Goal: Task Accomplishment & Management: Manage account settings

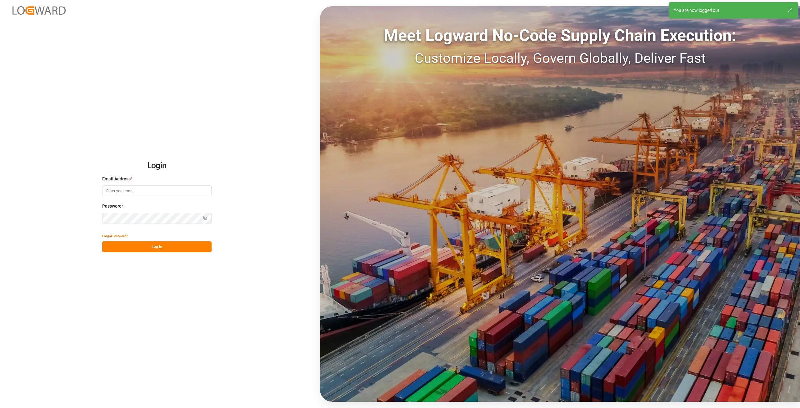
click at [145, 188] on input at bounding box center [156, 190] width 109 height 11
click at [126, 191] on input at bounding box center [156, 190] width 109 height 11
drag, startPoint x: 203, startPoint y: 189, endPoint x: 210, endPoint y: 189, distance: 6.9
click at [203, 189] on input at bounding box center [156, 190] width 109 height 11
type input "[PERSON_NAME][EMAIL_ADDRESS][DOMAIN_NAME]"
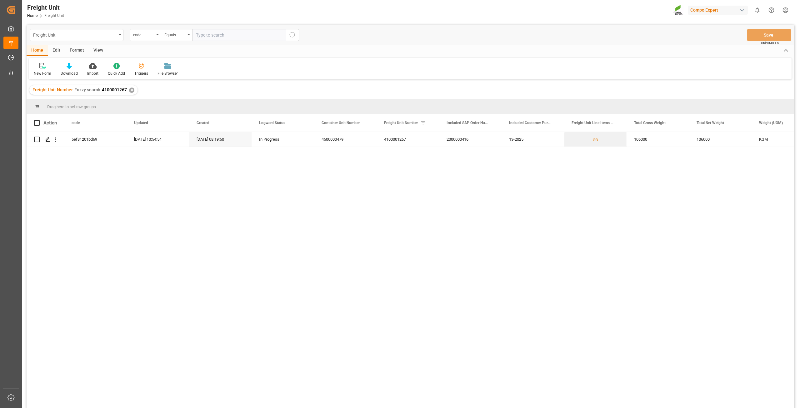
click at [129, 89] on div "✕" at bounding box center [131, 89] width 5 height 5
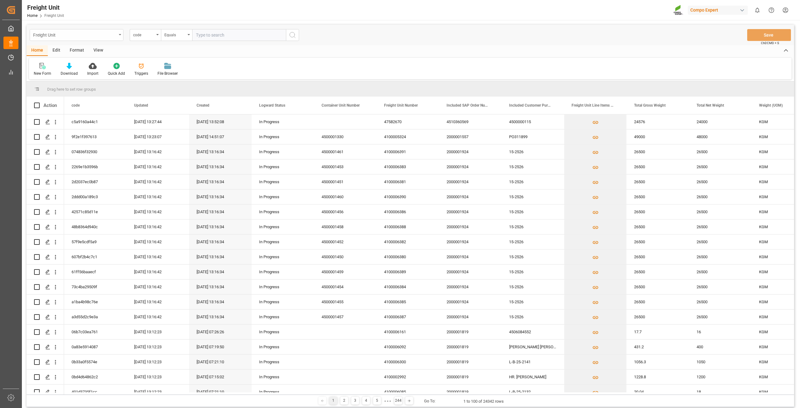
click at [93, 38] on div "Freight Unit" at bounding box center [74, 35] width 83 height 8
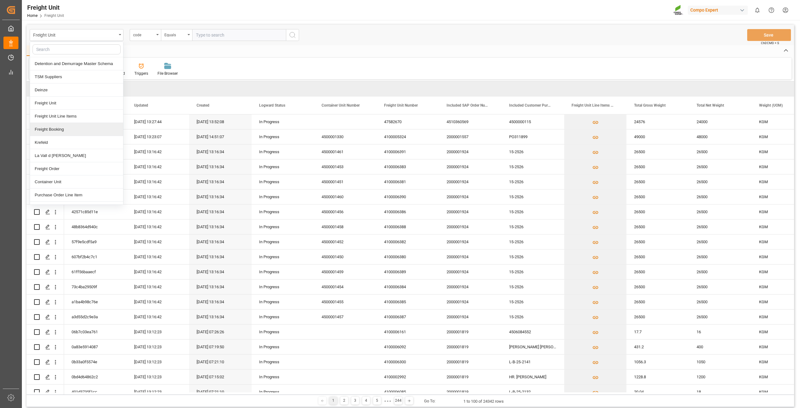
click at [64, 127] on div "Freight Booking" at bounding box center [76, 129] width 93 height 13
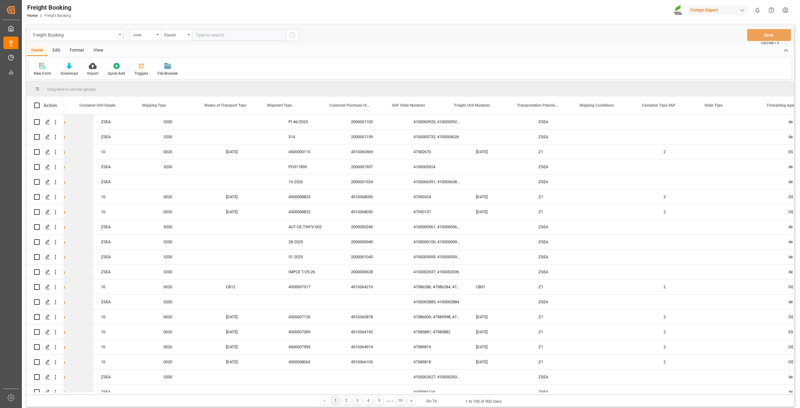
scroll to position [0, 426]
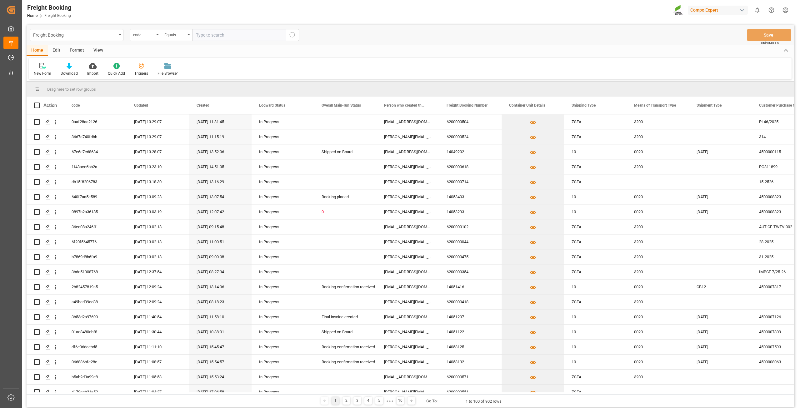
click at [77, 51] on div "Format" at bounding box center [77, 50] width 24 height 11
click at [53, 51] on div "Edit" at bounding box center [56, 50] width 17 height 11
click at [76, 68] on icon at bounding box center [73, 66] width 9 height 6
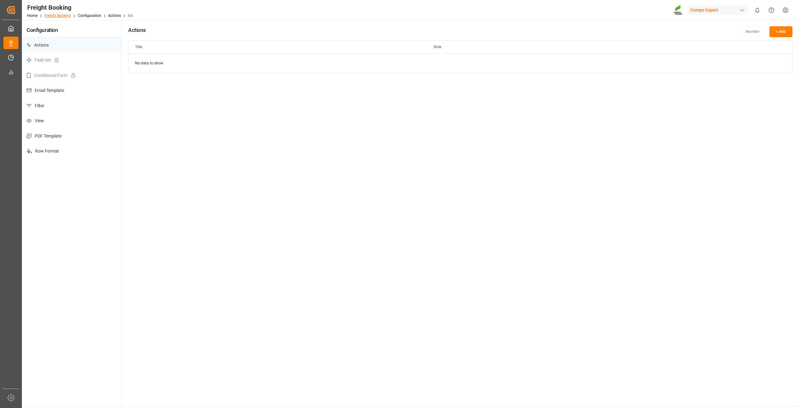
click at [64, 15] on link "Freight Booking" at bounding box center [57, 15] width 27 height 4
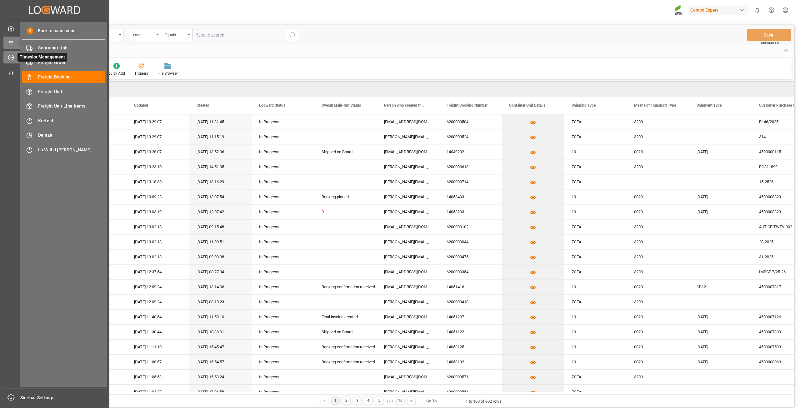
click at [8, 59] on icon at bounding box center [11, 57] width 6 height 6
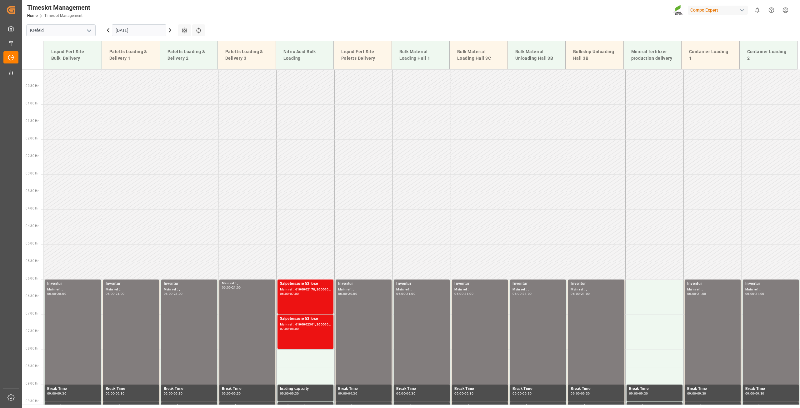
scroll to position [477, 0]
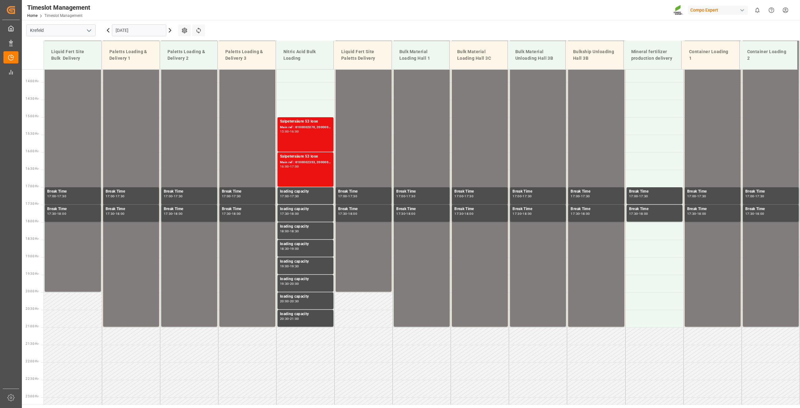
click at [131, 29] on input "[DATE]" at bounding box center [139, 30] width 54 height 12
click at [108, 29] on icon at bounding box center [108, 30] width 2 height 4
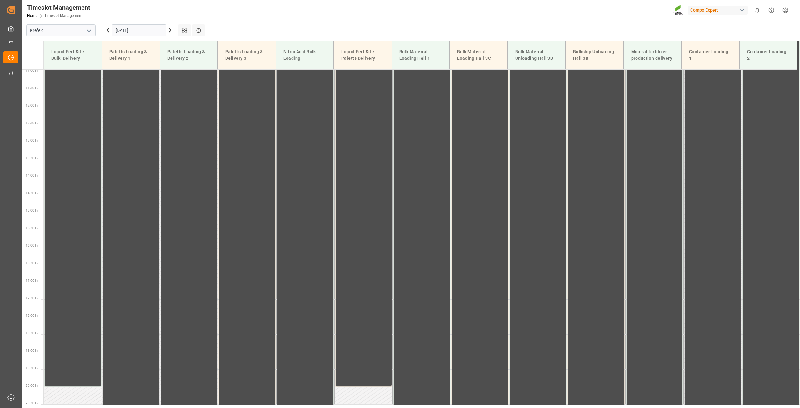
click at [129, 31] on input "05.10.2025" at bounding box center [139, 30] width 54 height 12
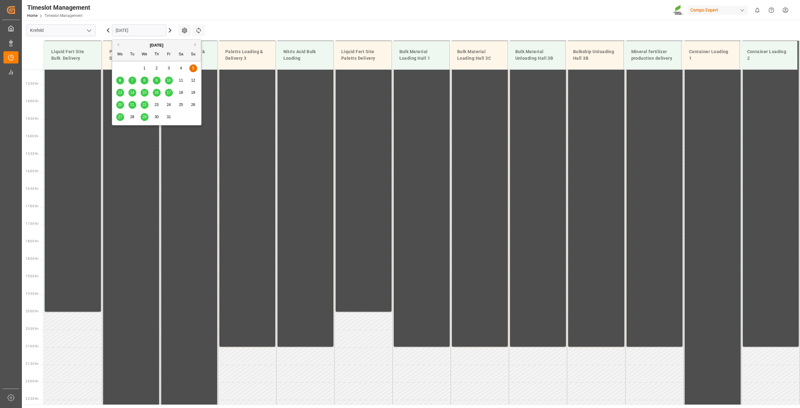
scroll to position [457, 0]
click at [118, 44] on button "Previous Month" at bounding box center [117, 45] width 4 height 4
click at [157, 79] on span "11" at bounding box center [156, 80] width 4 height 4
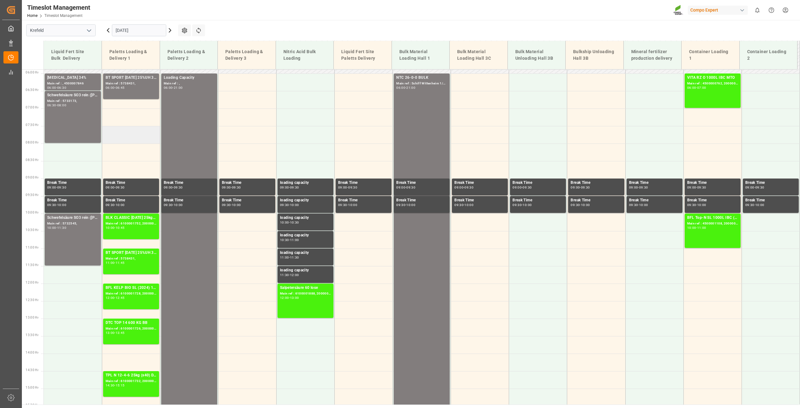
scroll to position [176, 0]
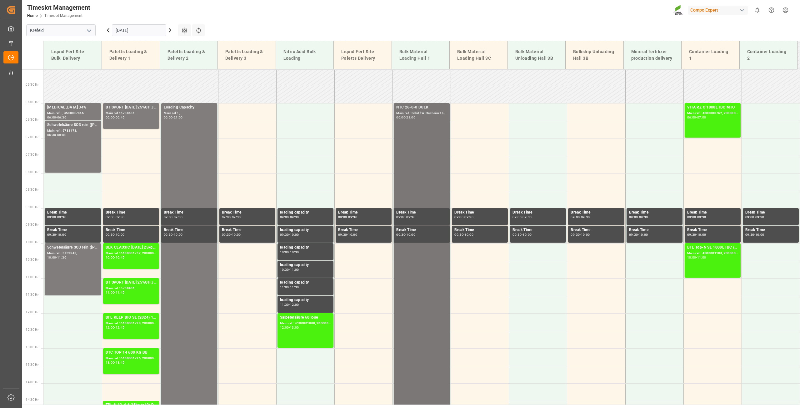
click at [425, 154] on div "NTC 26-0-0 BULK Main ref : Schiff Wittenheim 1/2, 20000000879 06:00 - 21:00" at bounding box center [421, 365] width 51 height 522
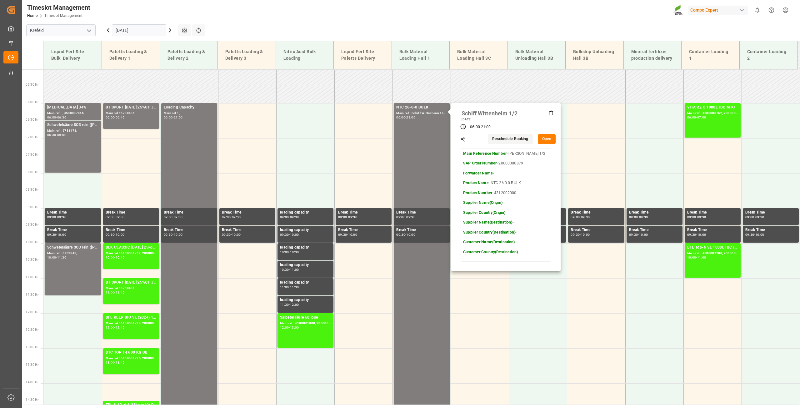
click at [233, 27] on main "Krefeld 11.09.2025 Settings Refresh Time Slots Liquid Fert Site Bulk Delivery P…" at bounding box center [410, 212] width 777 height 384
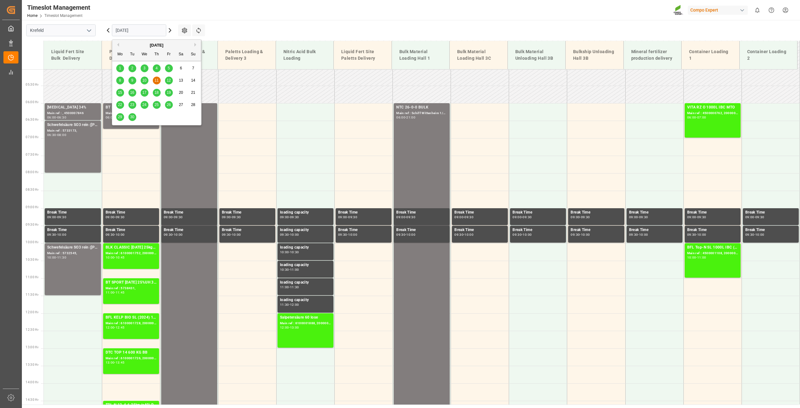
click at [125, 33] on input "11.09.2025" at bounding box center [139, 30] width 54 height 12
click at [195, 44] on button "Next Month" at bounding box center [196, 45] width 4 height 4
click at [121, 69] on div "1" at bounding box center [120, 68] width 8 height 7
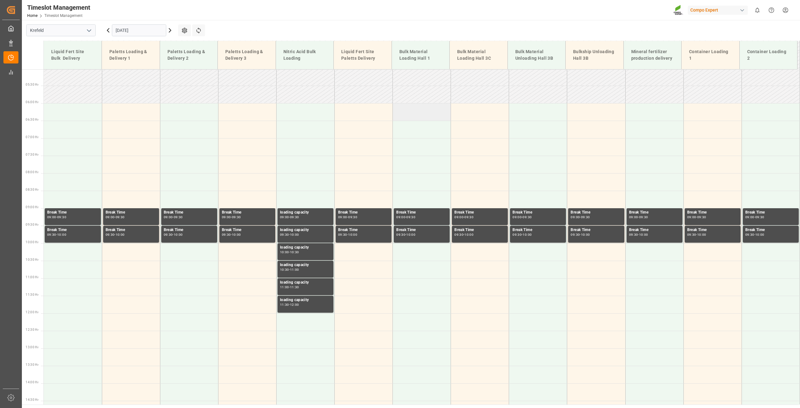
click at [413, 110] on td at bounding box center [422, 111] width 58 height 17
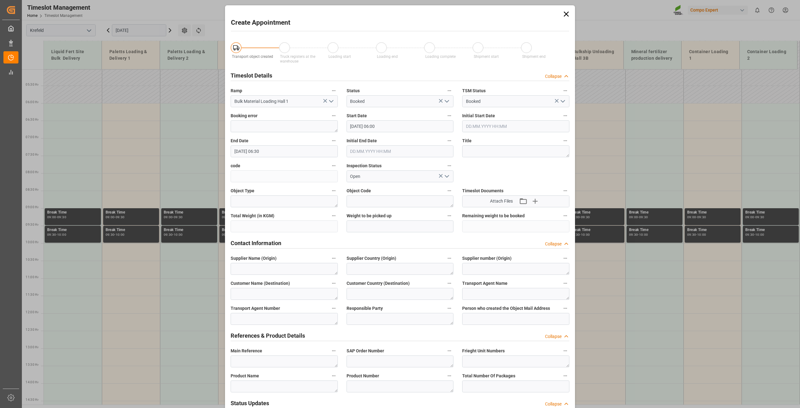
type input "01.12.2025 06:00"
type input "01.12.2025 06:30"
click at [486, 153] on textarea at bounding box center [515, 151] width 107 height 12
click at [479, 149] on textarea "Blocker Wittenheim" at bounding box center [515, 151] width 107 height 12
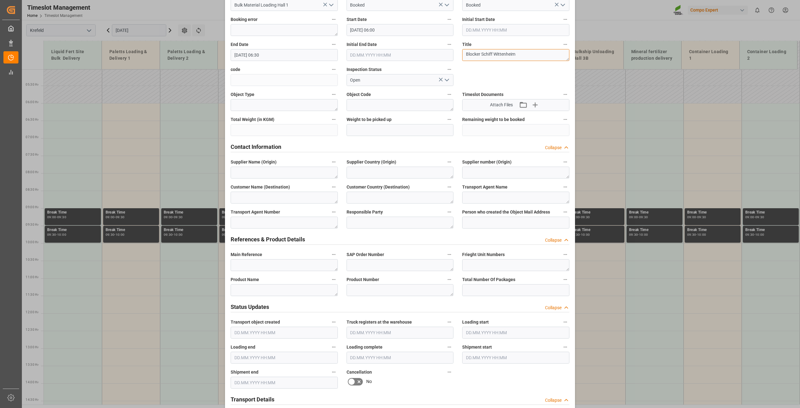
scroll to position [187, 0]
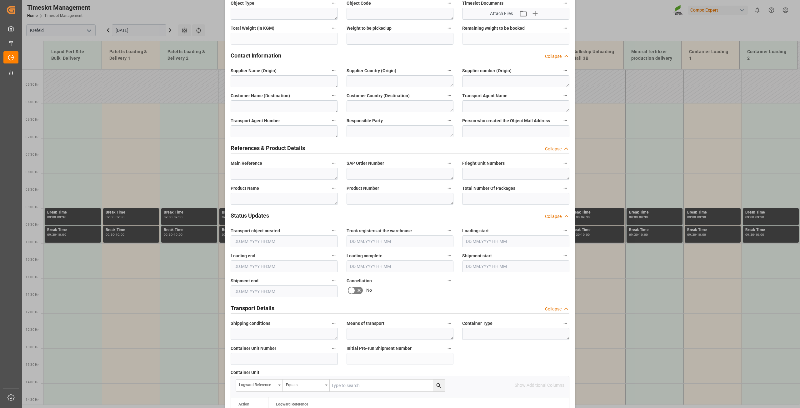
type textarea "Blocker Schiff Wittenheim"
click at [251, 169] on textarea at bounding box center [284, 174] width 107 height 12
paste textarea "Blocker Schiff Wittenheim"
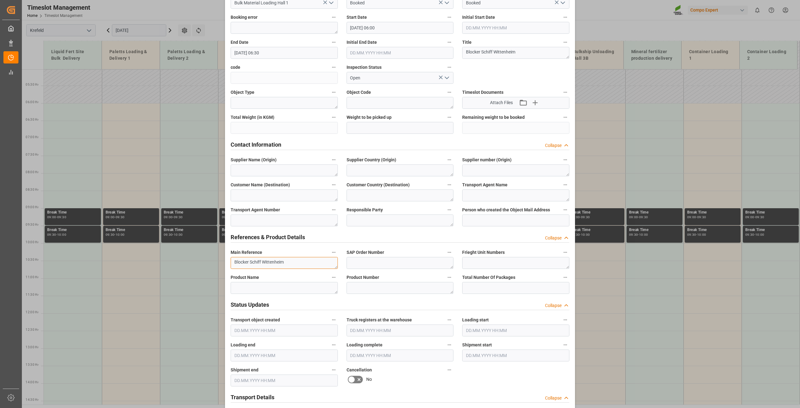
scroll to position [0, 0]
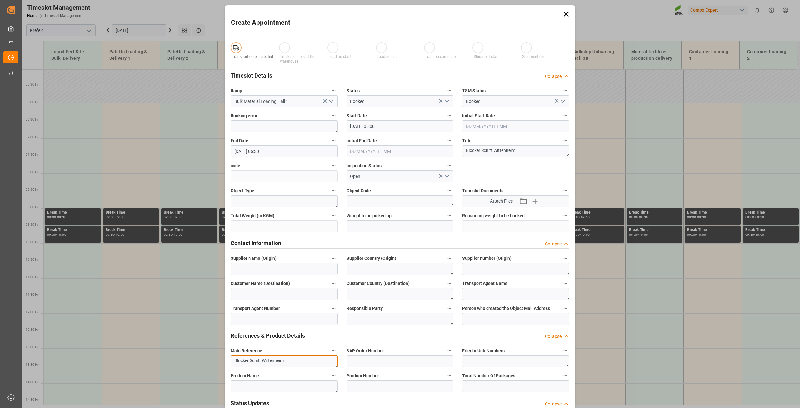
type textarea "Blocker Schiff Wittenheim"
click at [254, 148] on input "01.12.2025 06:30" at bounding box center [284, 151] width 107 height 12
click at [236, 191] on div "1" at bounding box center [238, 188] width 8 height 7
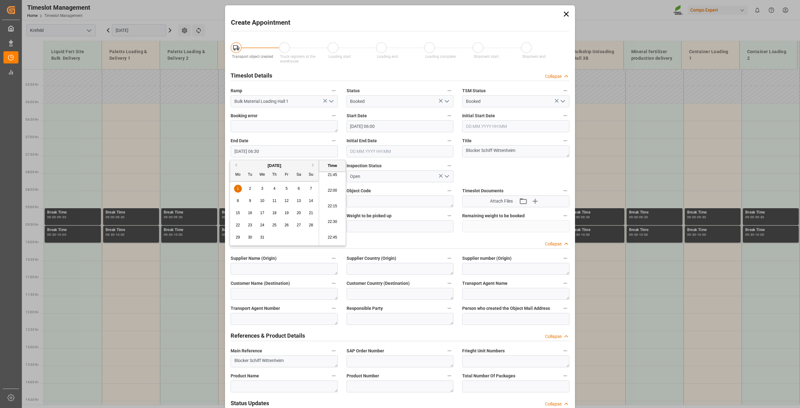
click at [331, 190] on li "22:00" at bounding box center [332, 191] width 27 height 16
type input "01.12.2025 22:00"
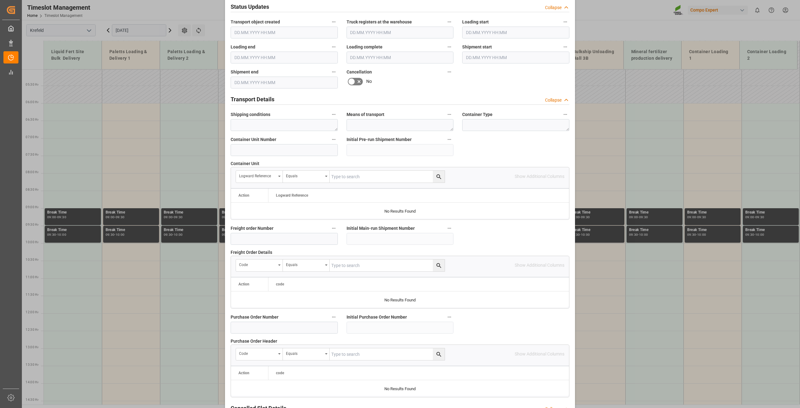
scroll to position [459, 0]
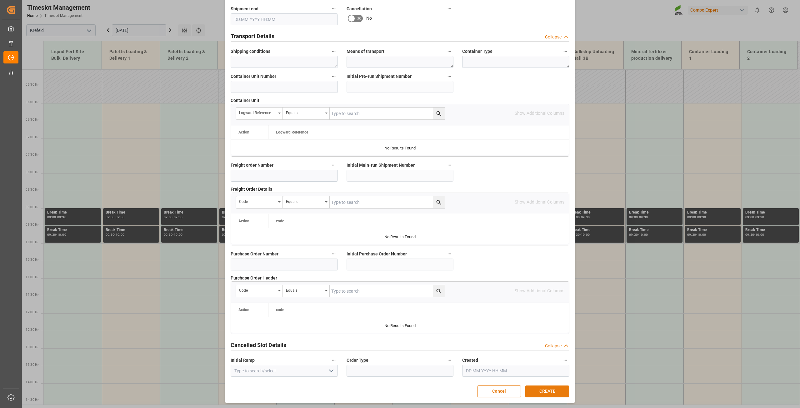
click at [543, 391] on button "CREATE" at bounding box center [547, 391] width 44 height 12
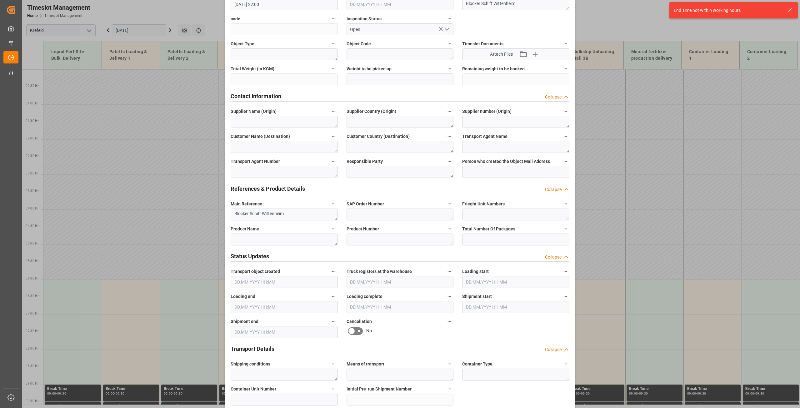
scroll to position [0, 0]
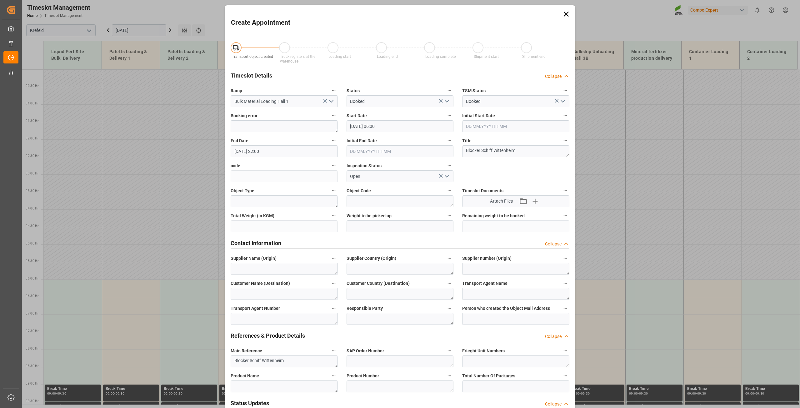
click at [564, 13] on icon at bounding box center [566, 14] width 5 height 5
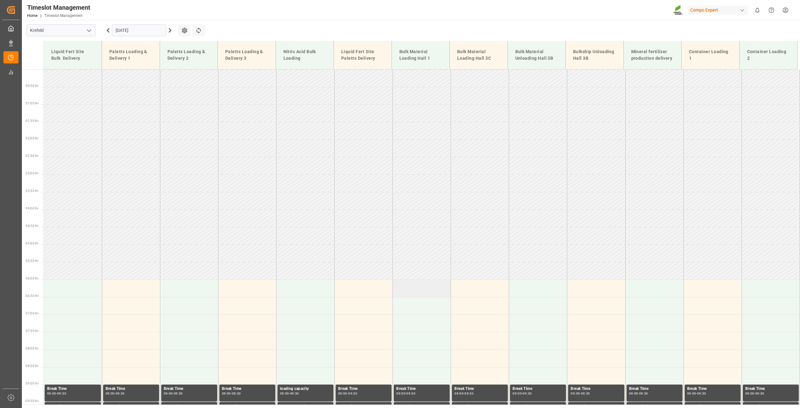
click at [410, 293] on td at bounding box center [422, 287] width 58 height 17
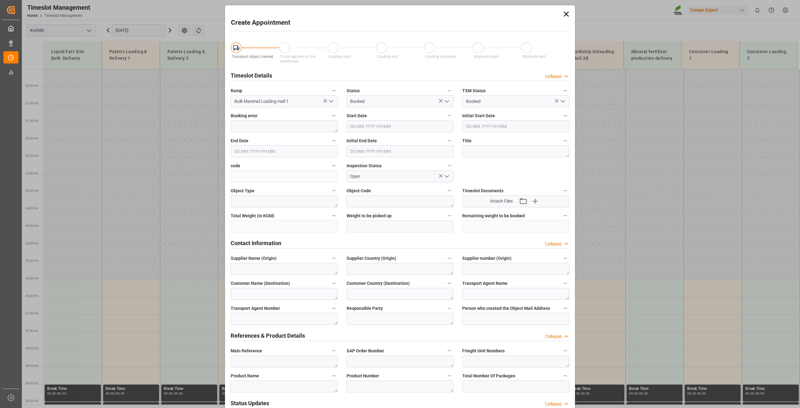
type input "01.12.2025 06:00"
type input "01.12.2025 06:30"
click at [476, 150] on textarea at bounding box center [515, 151] width 107 height 12
paste textarea "Blocker Schiff Wittenheim"
type textarea "Blocker Schiff Wittenheim"
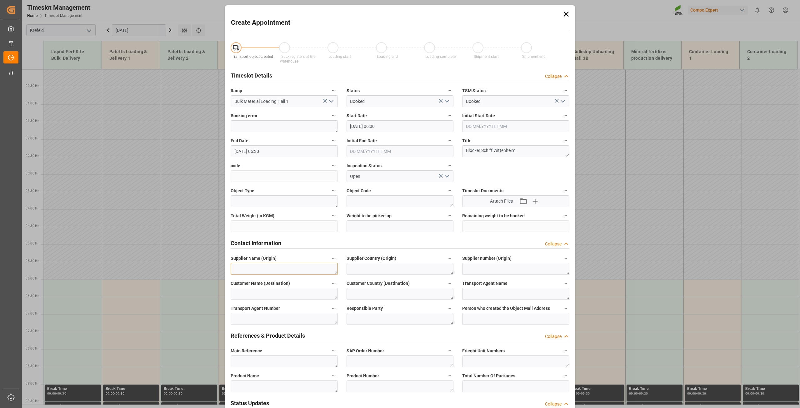
click at [256, 268] on textarea at bounding box center [284, 269] width 107 height 12
click at [262, 360] on textarea at bounding box center [284, 361] width 107 height 12
paste textarea "Blocker Schiff Wittenheim"
type textarea "Blocker Schiff Wittenheim"
click at [258, 151] on input "01.12.2025 06:30" at bounding box center [284, 151] width 107 height 12
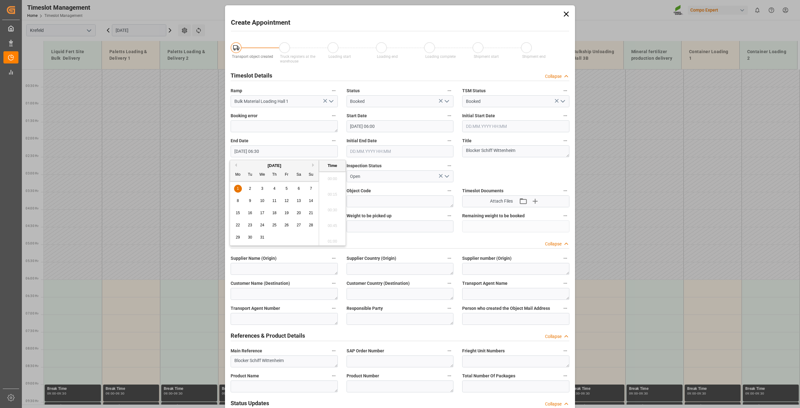
scroll to position [377, 0]
click at [237, 188] on span "1" at bounding box center [238, 188] width 2 height 4
click at [333, 208] on li "21:00" at bounding box center [332, 208] width 27 height 16
type input "01.12.2025 21:00"
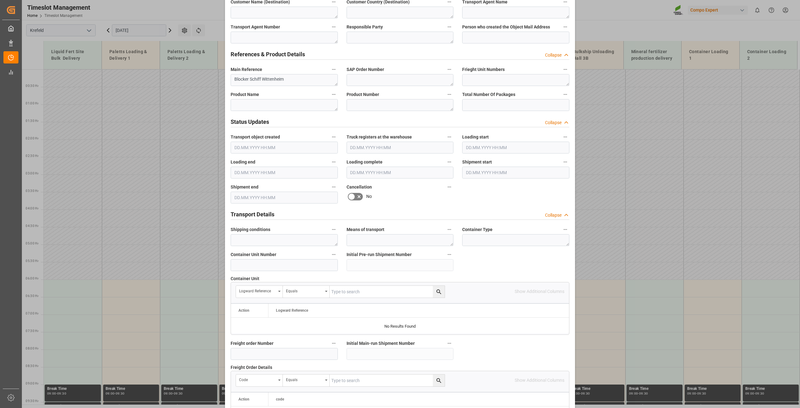
scroll to position [62, 0]
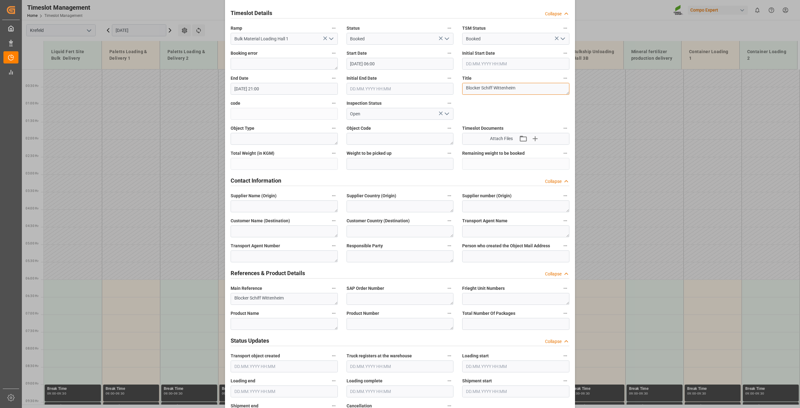
drag, startPoint x: 534, startPoint y: 84, endPoint x: 435, endPoint y: 77, distance: 98.9
click at [435, 77] on div "Transport object created Truck registers at the warehouse Loading start Loading…" at bounding box center [399, 374] width 347 height 802
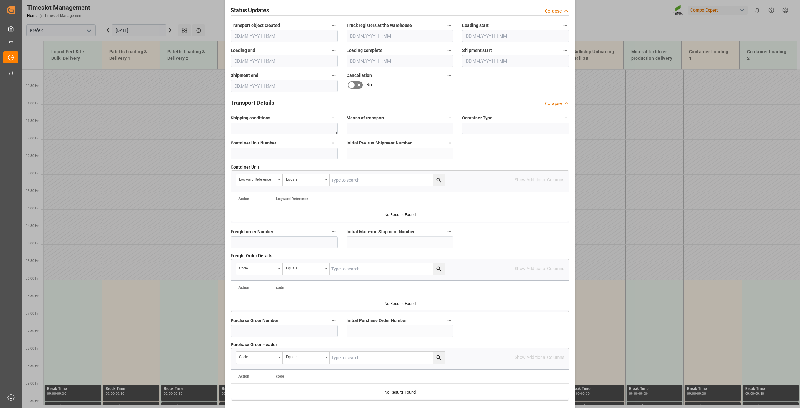
scroll to position [459, 0]
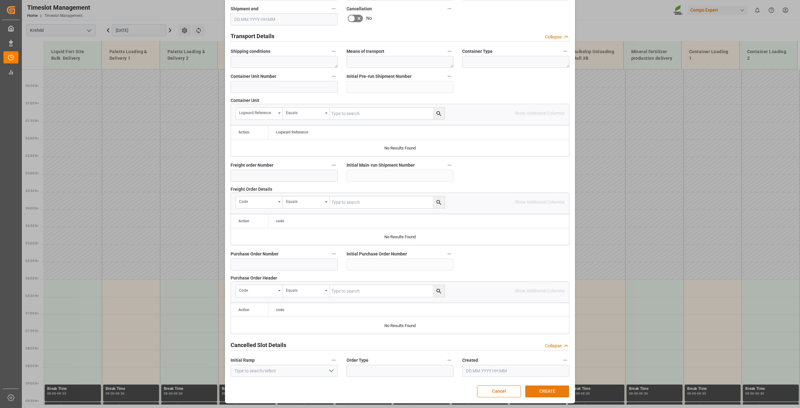
click at [555, 392] on button "CREATE" at bounding box center [547, 391] width 44 height 12
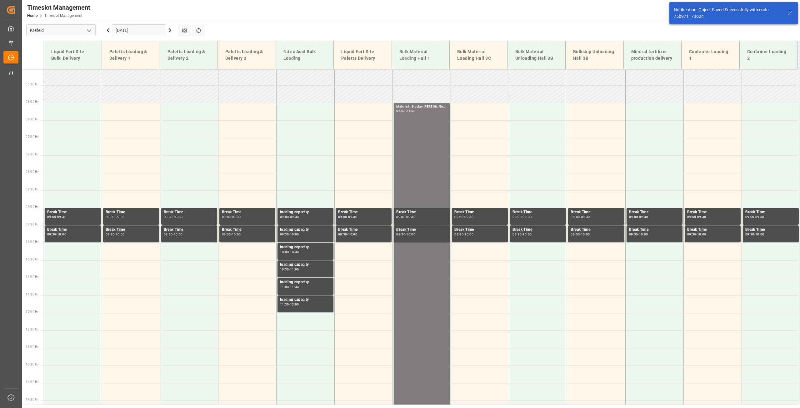
scroll to position [177, 0]
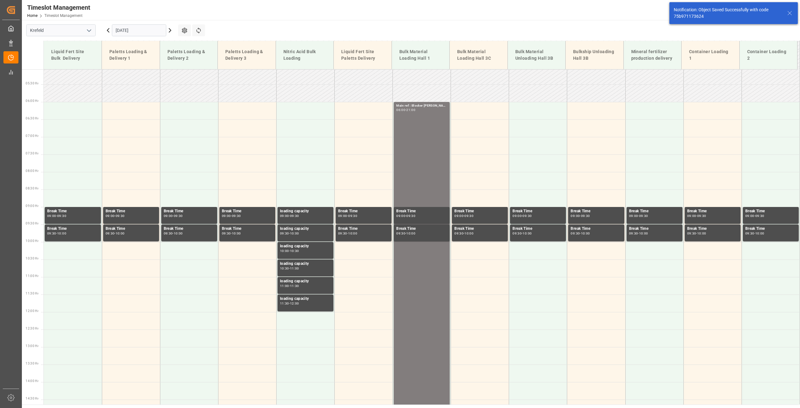
click at [170, 31] on icon at bounding box center [170, 30] width 2 height 4
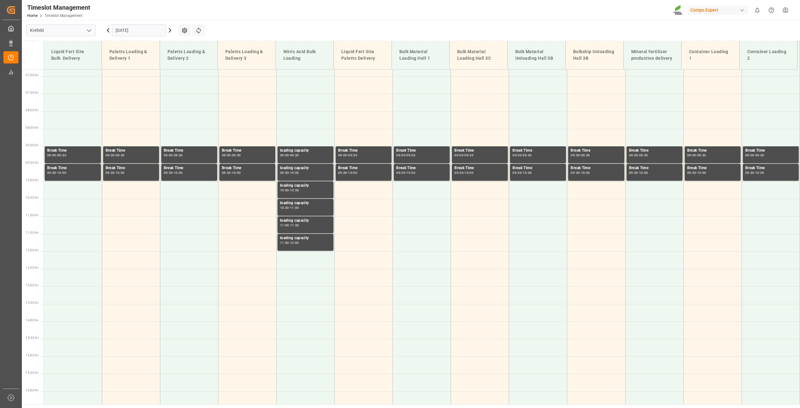
scroll to position [82, 0]
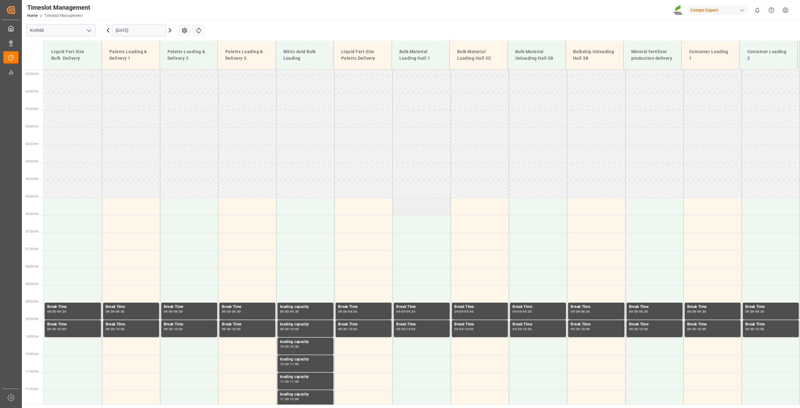
click at [418, 199] on td at bounding box center [422, 205] width 58 height 17
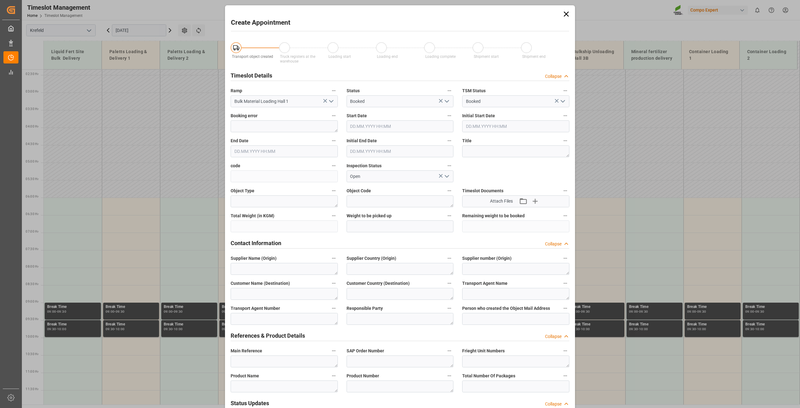
type input "02.12.2025 06:00"
type input "02.12.2025 06:30"
click at [491, 152] on textarea at bounding box center [515, 151] width 107 height 12
paste textarea "Blocker Schiff Wittenheim"
type textarea "Blocker Schiff Wittenheim"
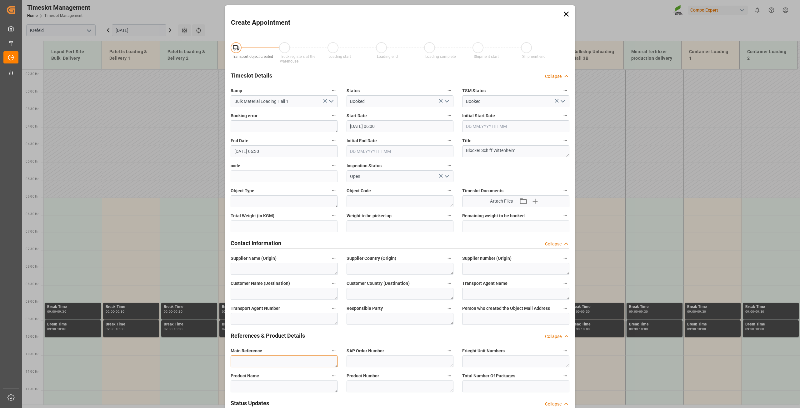
click at [262, 365] on textarea at bounding box center [284, 361] width 107 height 12
paste textarea "Blocker Schiff Wittenheim"
type textarea "Blocker Schiff Wittenheim"
click at [256, 147] on input "02.12.2025 06:30" at bounding box center [284, 151] width 107 height 12
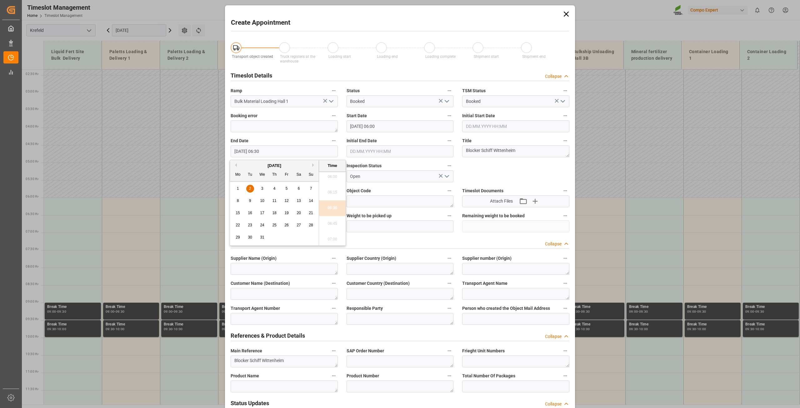
click at [250, 186] on span "2" at bounding box center [250, 188] width 2 height 4
click at [335, 208] on li "21:00" at bounding box center [332, 208] width 27 height 16
type input "02.12.2025 21:00"
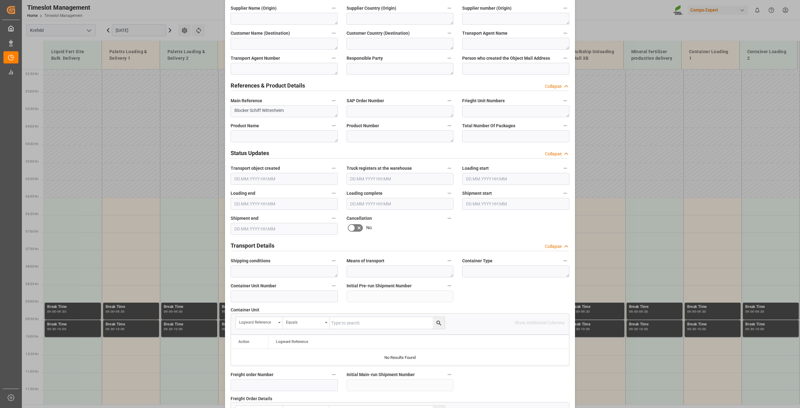
scroll to position [459, 0]
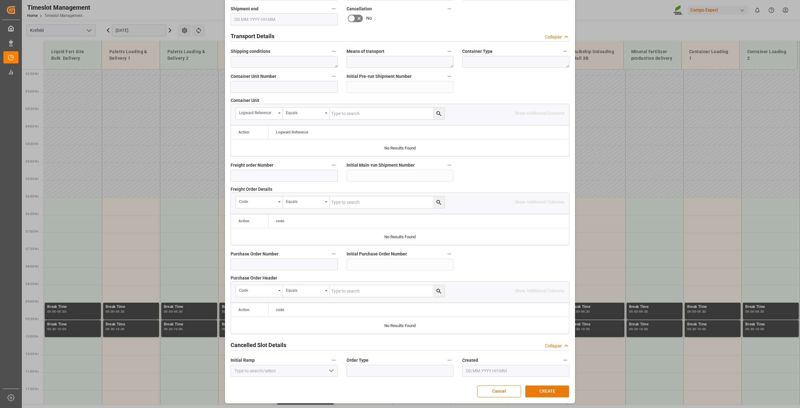
click at [540, 389] on button "CREATE" at bounding box center [547, 391] width 44 height 12
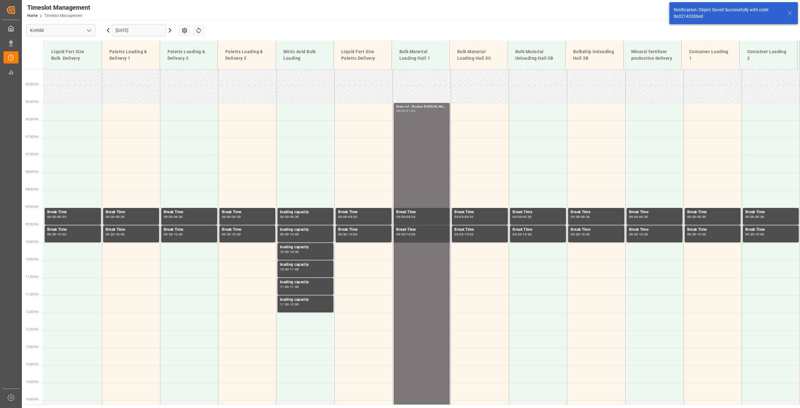
scroll to position [177, 0]
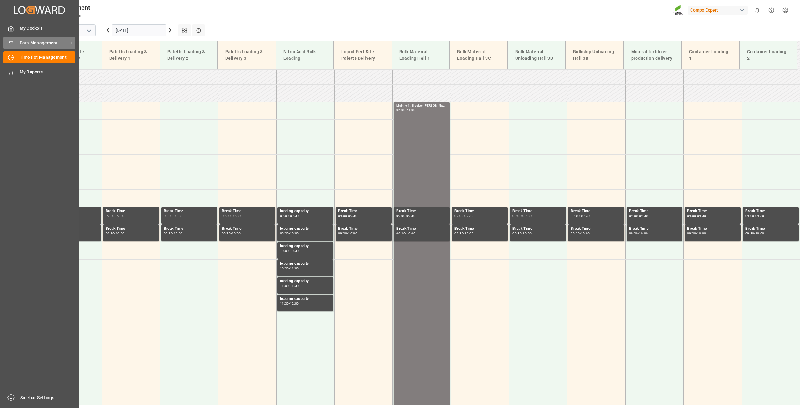
click at [17, 42] on div "Data Management Data Management" at bounding box center [39, 43] width 72 height 12
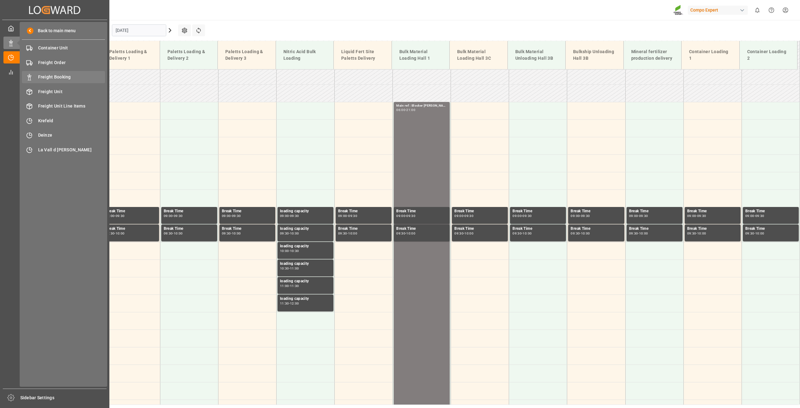
click at [46, 80] on span "Freight Booking" at bounding box center [71, 77] width 67 height 7
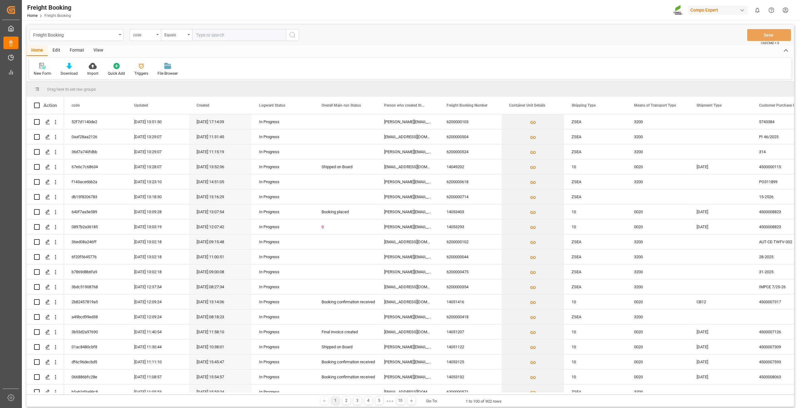
click at [154, 36] on div "code" at bounding box center [143, 34] width 21 height 7
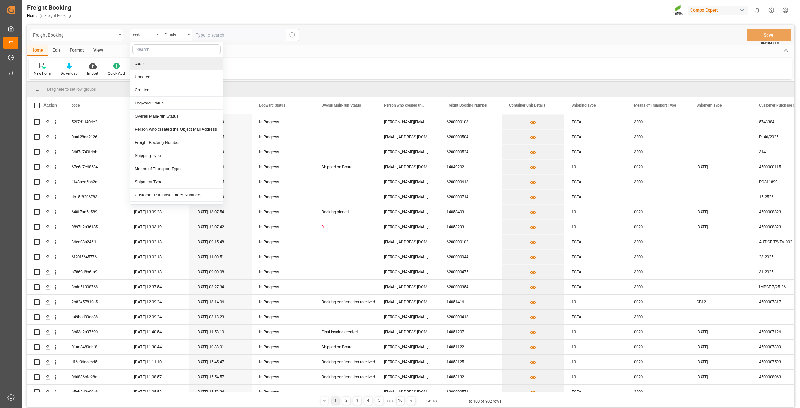
click at [101, 38] on div "Freight Booking" at bounding box center [74, 35] width 83 height 8
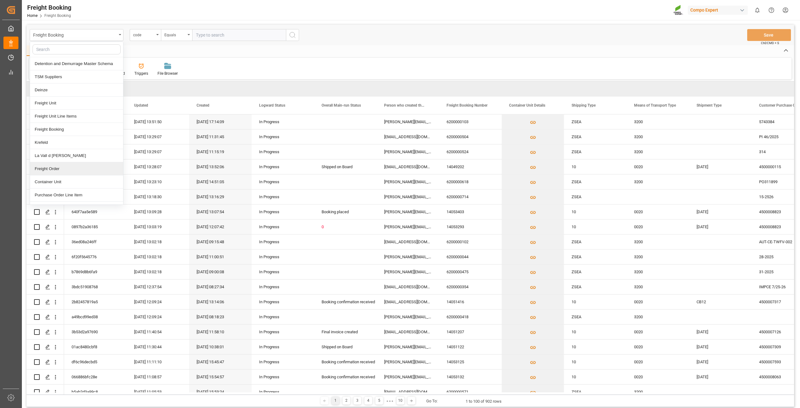
click at [60, 172] on div "Freight Order" at bounding box center [76, 168] width 93 height 13
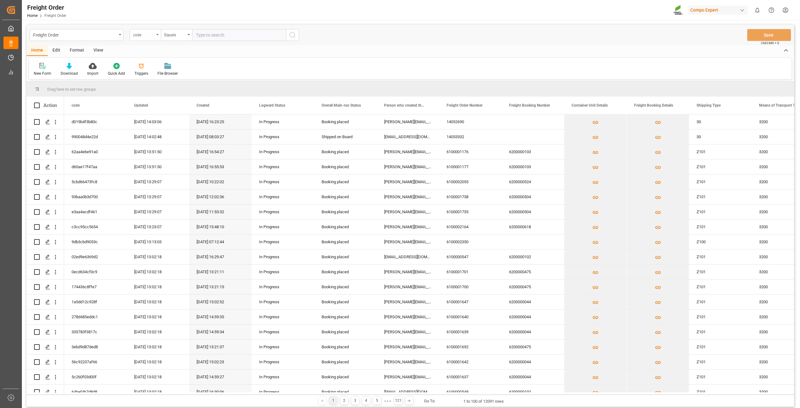
click at [148, 36] on div "code" at bounding box center [143, 34] width 21 height 7
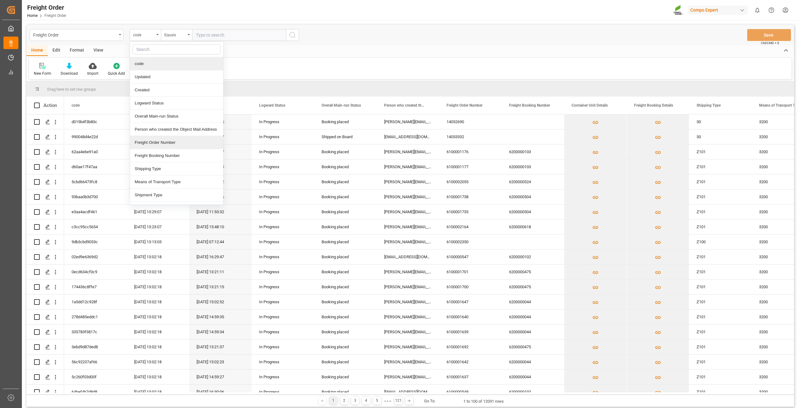
click at [158, 146] on div "Freight Order Number" at bounding box center [176, 142] width 93 height 13
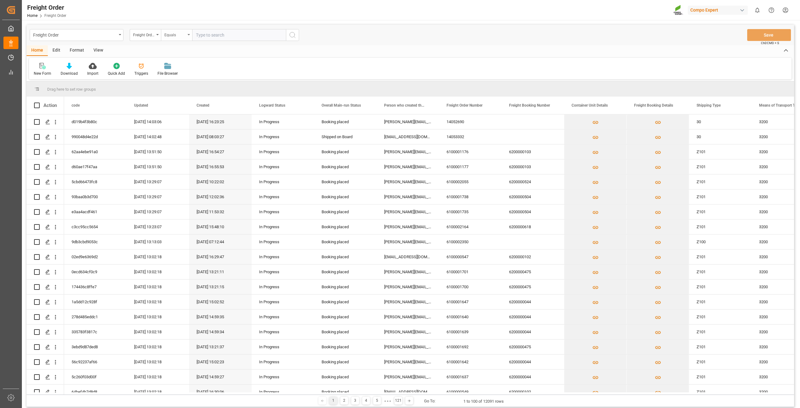
click at [180, 31] on div "Equals" at bounding box center [174, 34] width 21 height 7
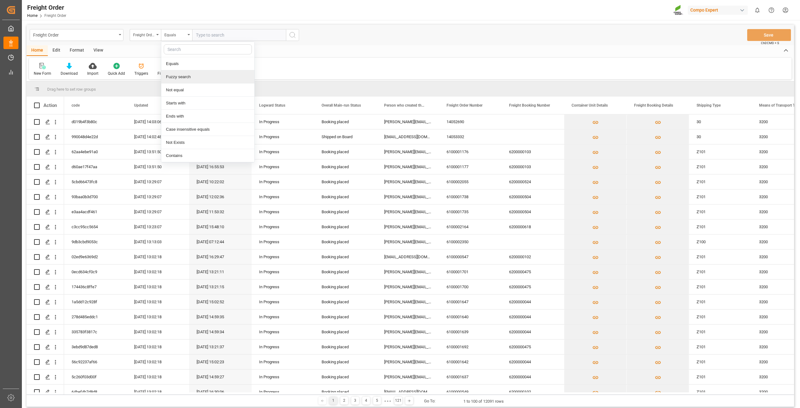
click at [183, 80] on div "Fuzzy search" at bounding box center [207, 76] width 93 height 13
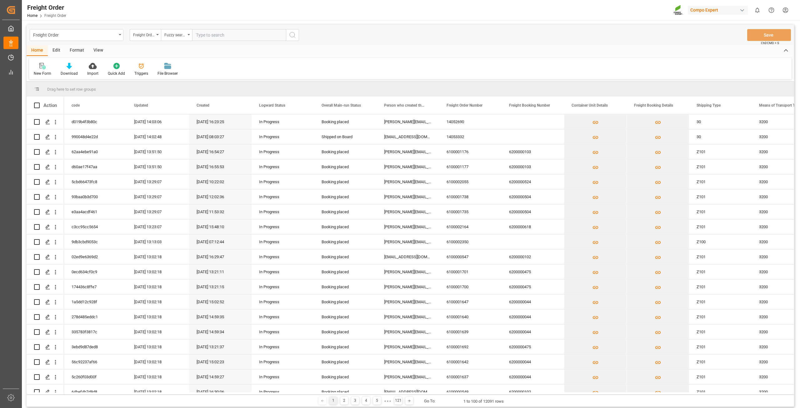
click at [207, 33] on input "text" at bounding box center [239, 35] width 94 height 12
click at [226, 30] on input "text" at bounding box center [239, 35] width 94 height 12
paste input "6100002080"
type input "6100002080"
click at [293, 33] on icon "search button" at bounding box center [292, 34] width 7 height 7
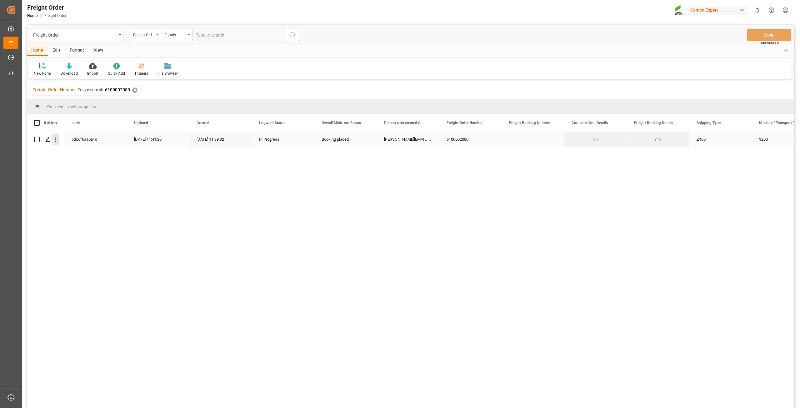
click at [56, 142] on icon "open menu" at bounding box center [55, 139] width 7 height 7
click at [69, 152] on span "Open in new tab" at bounding box center [96, 152] width 57 height 7
click at [211, 36] on input "text" at bounding box center [239, 35] width 94 height 12
paste input "6100002078"
type input "6100002078"
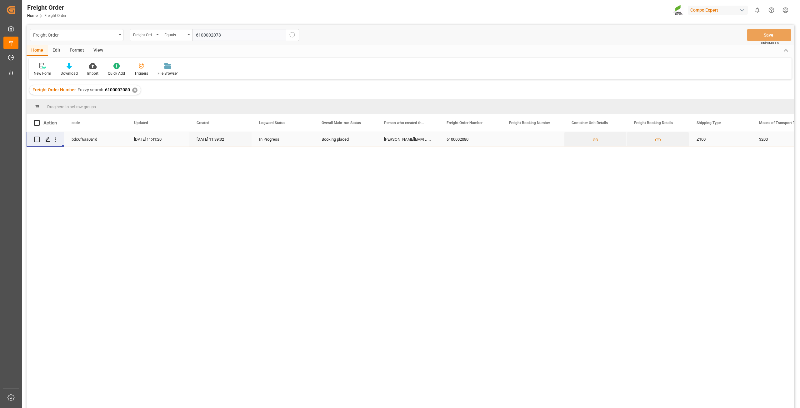
click at [290, 37] on icon "search button" at bounding box center [292, 34] width 7 height 7
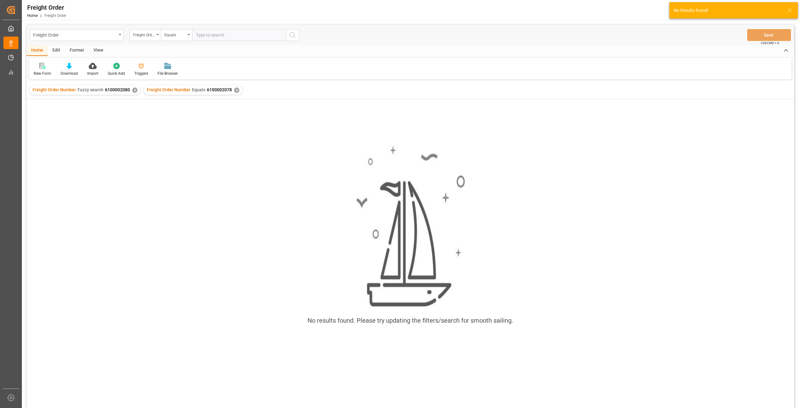
click at [133, 92] on div "✕" at bounding box center [134, 89] width 5 height 5
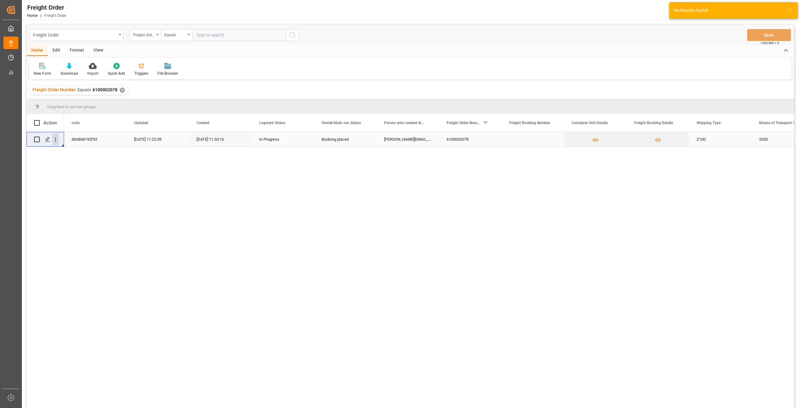
click at [57, 140] on icon "open menu" at bounding box center [55, 139] width 7 height 7
click at [65, 151] on span "Press SPACE to select this row." at bounding box center [62, 152] width 11 height 7
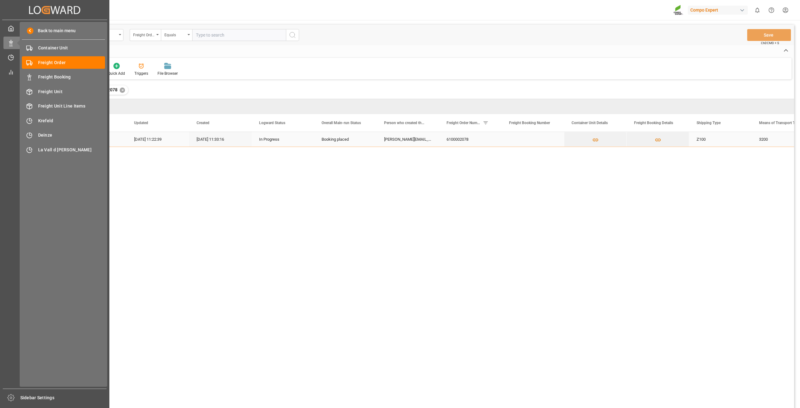
click at [41, 11] on icon at bounding box center [37, 10] width 7 height 8
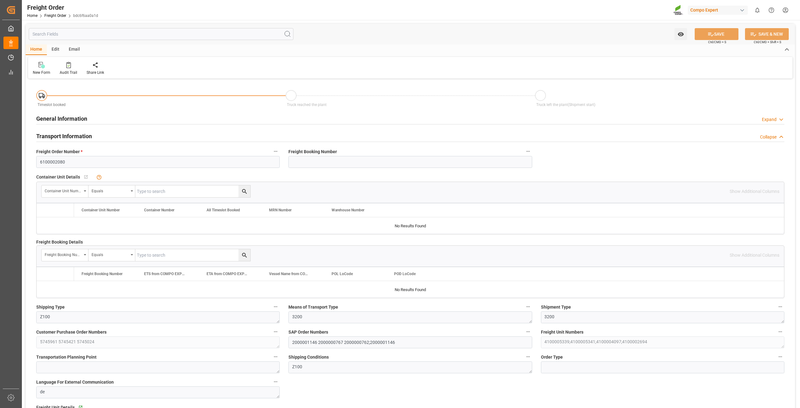
type input "0"
type input "27370.2"
type input "0"
type input "[DATE] 01:00"
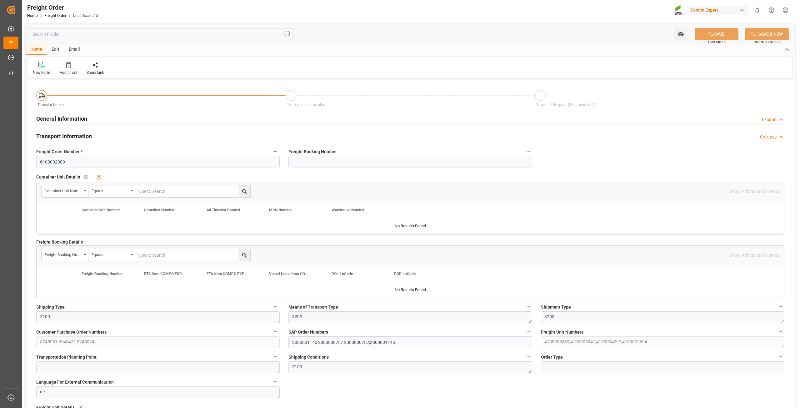
type input "16.09.2025 11:39"
click at [104, 67] on div at bounding box center [100, 65] width 27 height 7
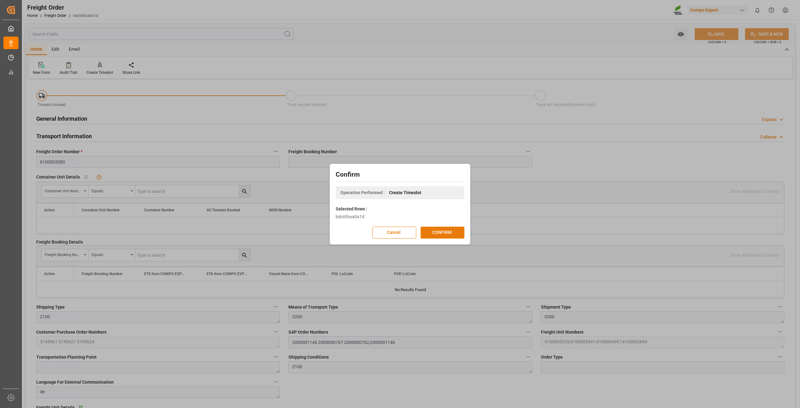
click at [440, 229] on button "CONFIRM" at bounding box center [442, 232] width 44 height 12
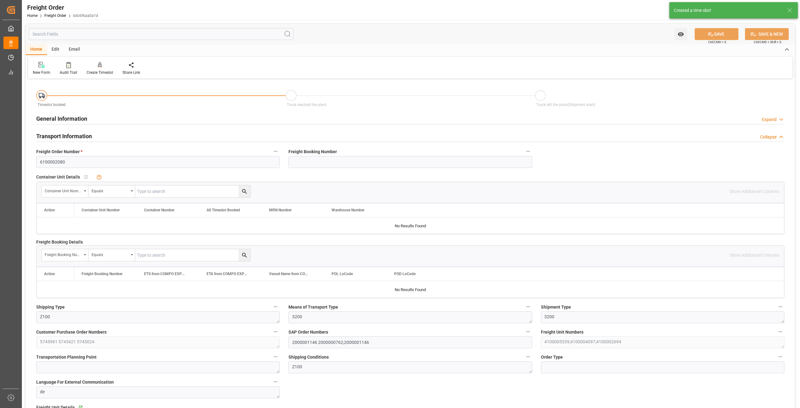
type input "0"
type input "20995.8"
type input "0"
type input "[DATE] 01:00"
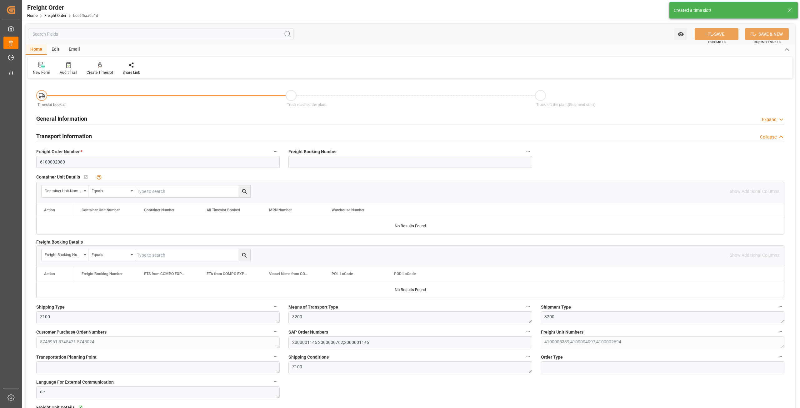
type input "16.09.2025 11:39"
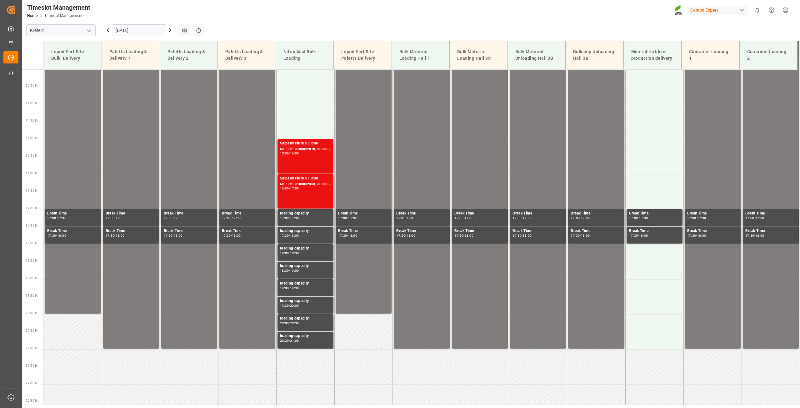
scroll to position [457, 0]
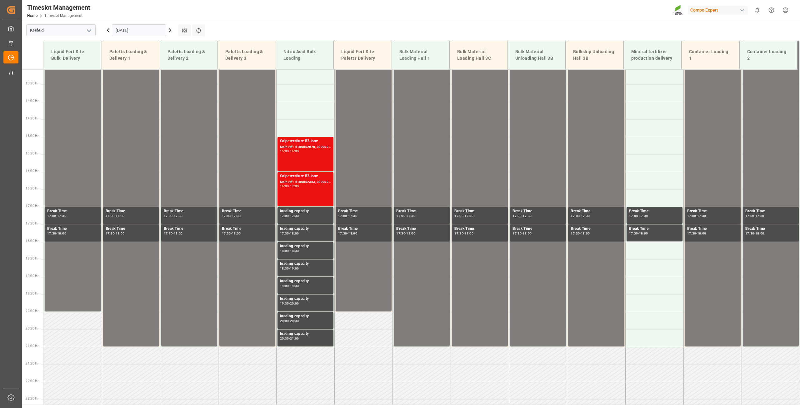
click at [170, 31] on icon at bounding box center [169, 30] width 7 height 7
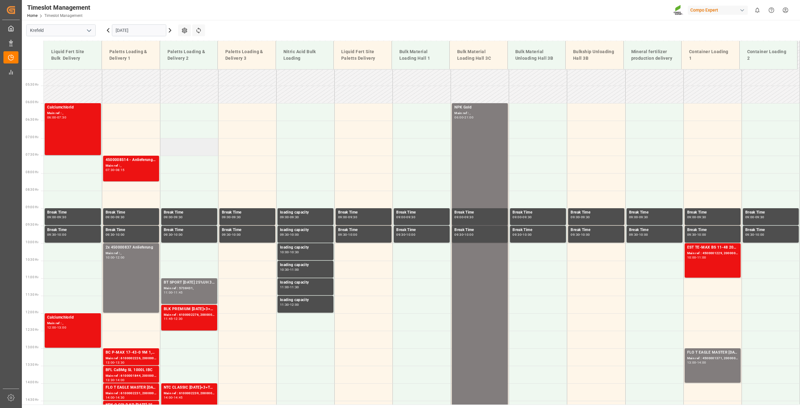
scroll to position [0, 0]
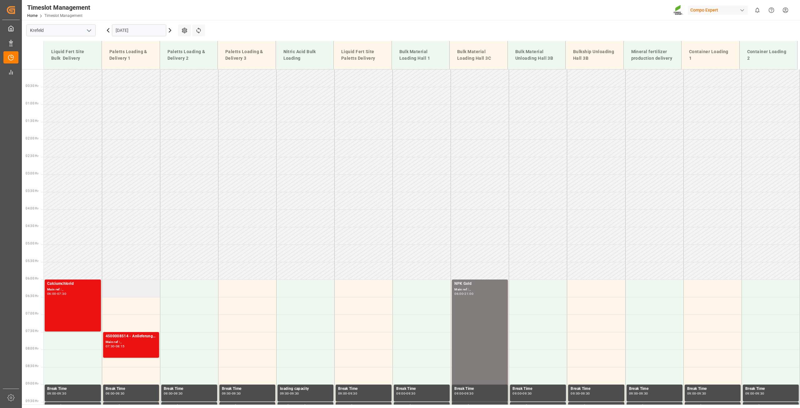
click at [123, 283] on td at bounding box center [131, 287] width 58 height 17
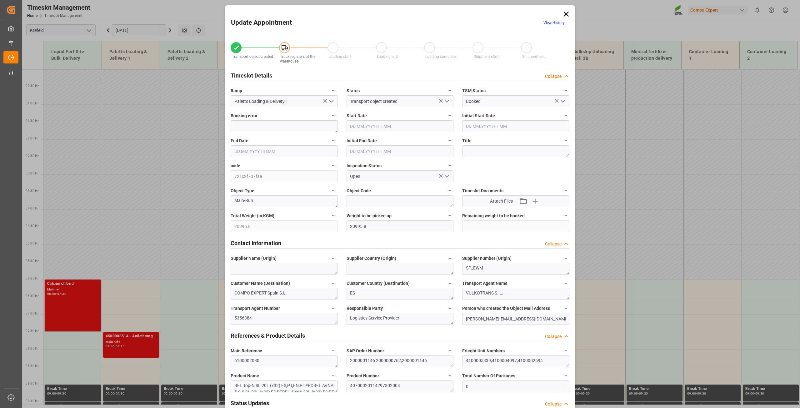
type input "20995.8"
type input "0"
type input "07.10.2025 06:00"
type input "07.10.2025 06:30"
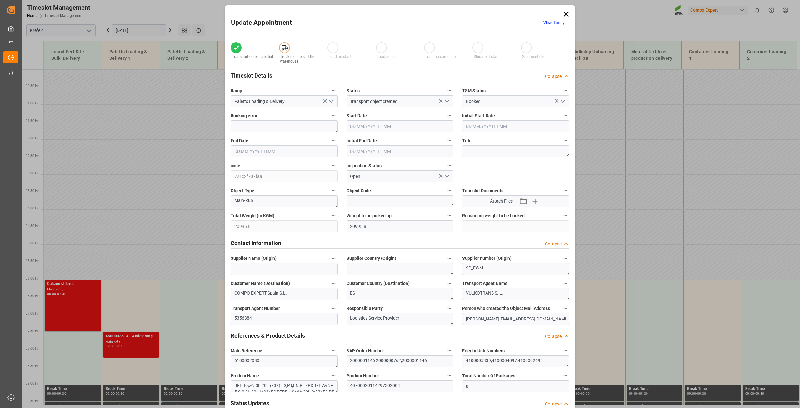
type input "16.09.2025 11:39"
type input "06.10.2025 12:10"
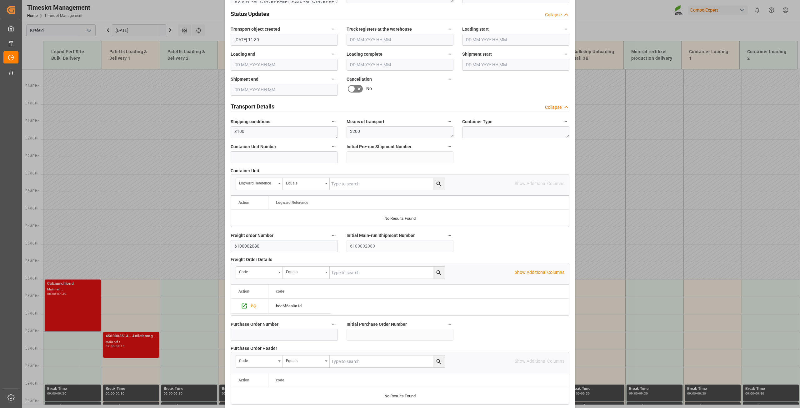
scroll to position [459, 0]
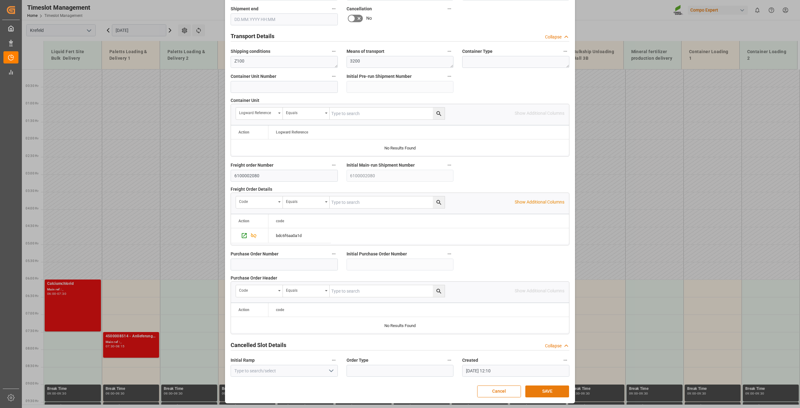
click at [543, 390] on button "SAVE" at bounding box center [547, 391] width 44 height 12
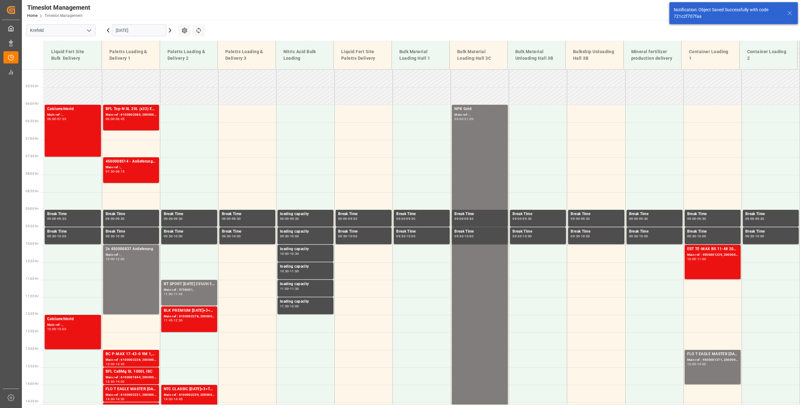
scroll to position [177, 0]
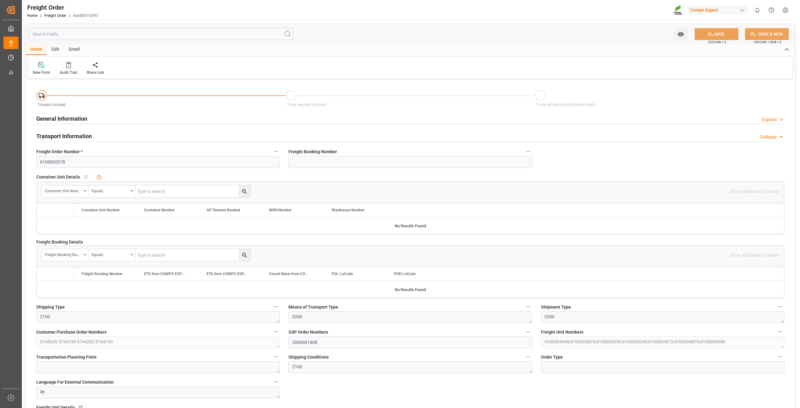
type input "0"
type input "23457.16"
type input "0"
type input "17.09.2025 01:00"
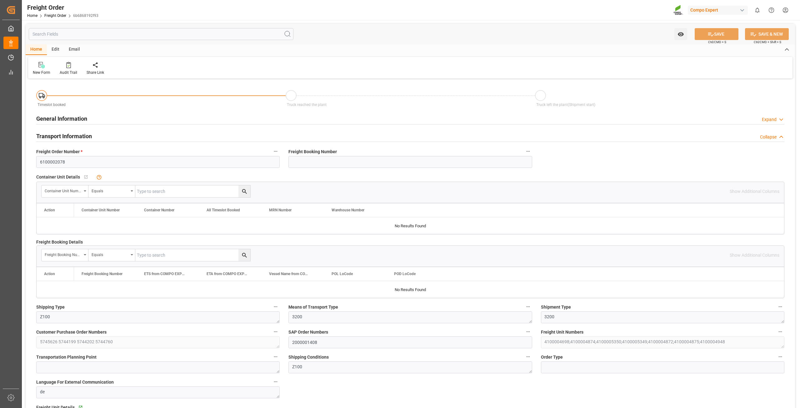
type input "[DATE] 11:33"
click at [100, 66] on icon at bounding box center [100, 64] width 4 height 5
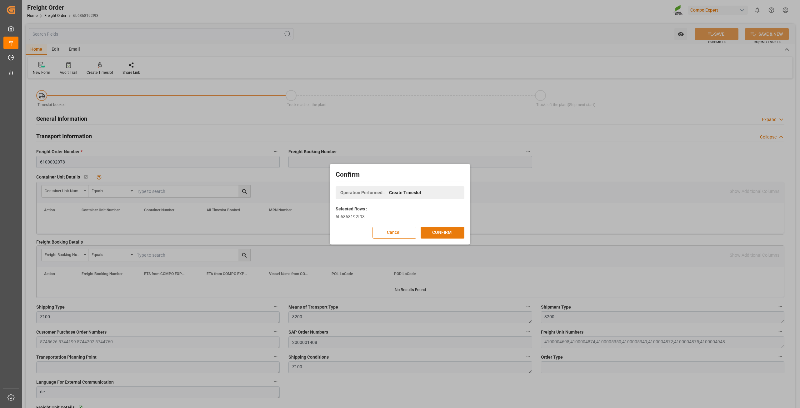
click at [443, 233] on button "CONFIRM" at bounding box center [442, 232] width 44 height 12
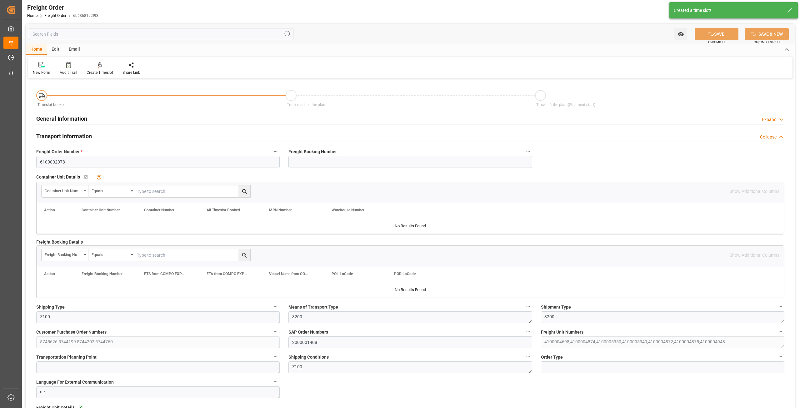
type input "17.09.2025 01:00"
type input "[DATE] 11:33"
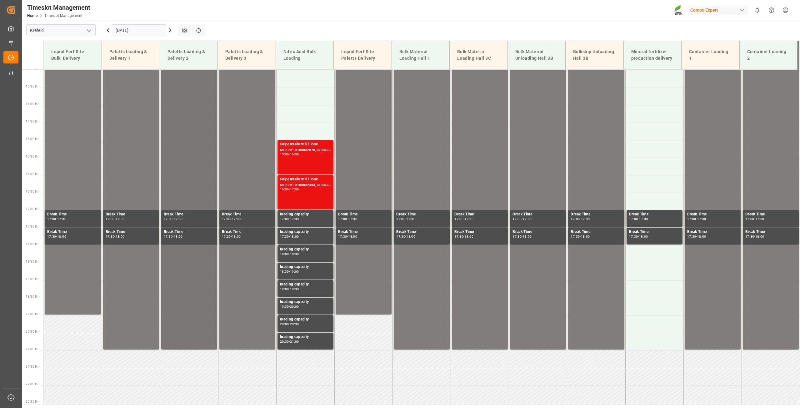
scroll to position [457, 0]
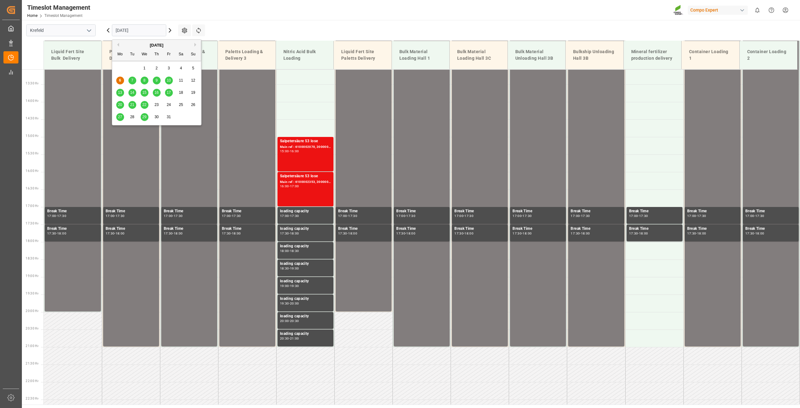
click at [128, 32] on input "[DATE]" at bounding box center [139, 30] width 54 height 12
click at [144, 81] on span "8" at bounding box center [144, 80] width 2 height 4
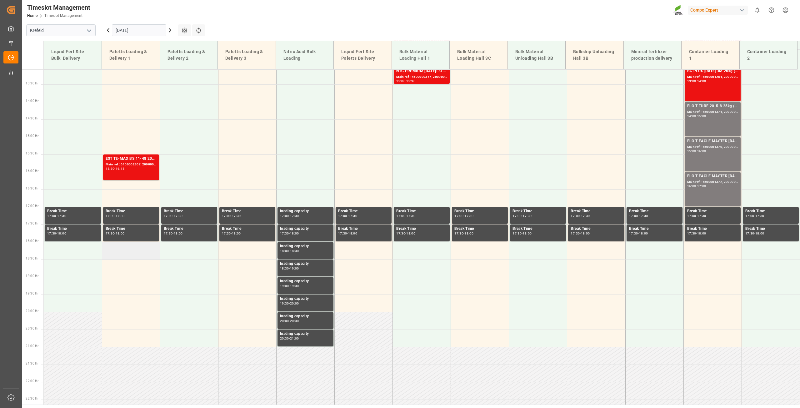
click at [123, 250] on td at bounding box center [131, 250] width 58 height 17
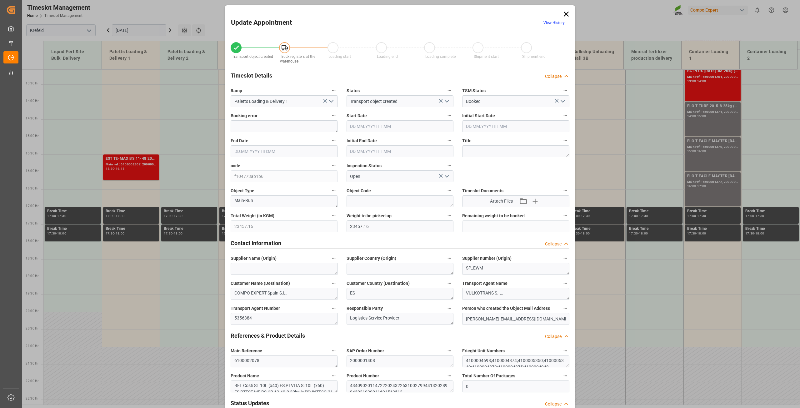
type input "23457.16"
type input "0"
type input "[DATE] 18:00"
type input "[DATE] 18:30"
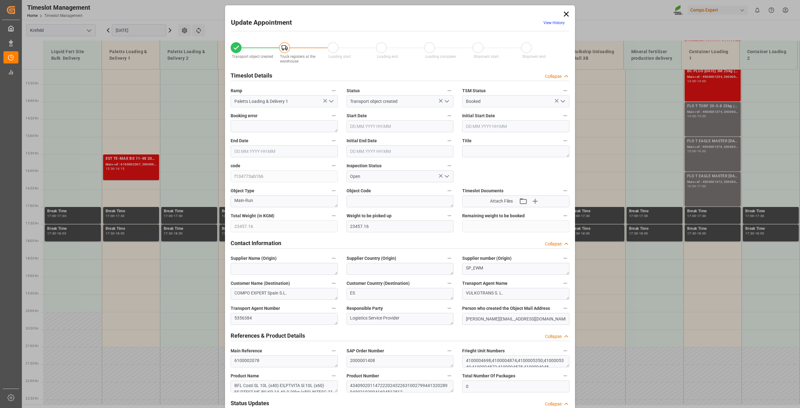
type input "[DATE] 11:33"
type input "[DATE] 12:11"
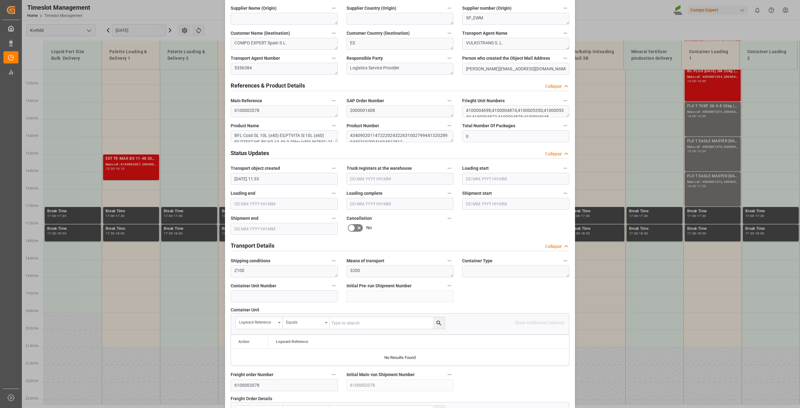
scroll to position [459, 0]
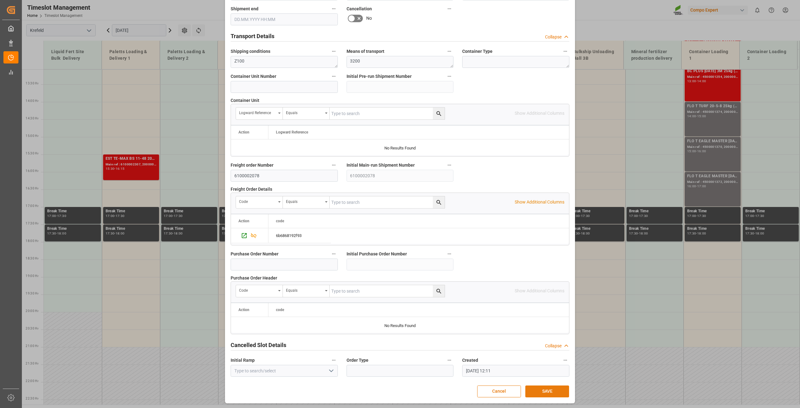
click at [548, 390] on button "SAVE" at bounding box center [547, 391] width 44 height 12
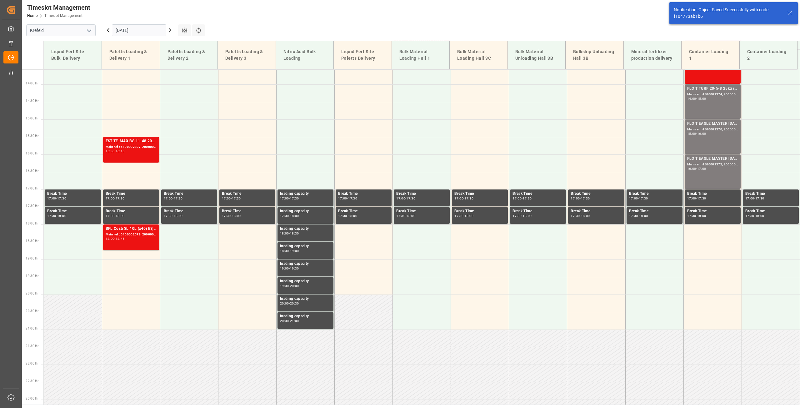
scroll to position [477, 0]
